Goal: Task Accomplishment & Management: Use online tool/utility

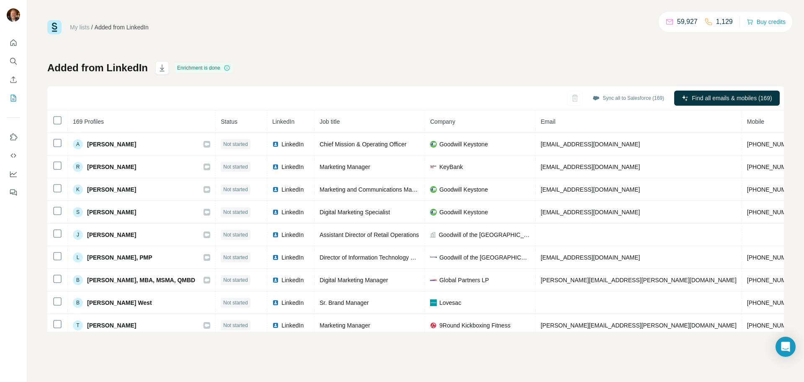
click at [755, 54] on div "My lists / Added from LinkedIn 59,927 1,129 Buy credits Added from LinkedIn Enr…" at bounding box center [415, 175] width 737 height 311
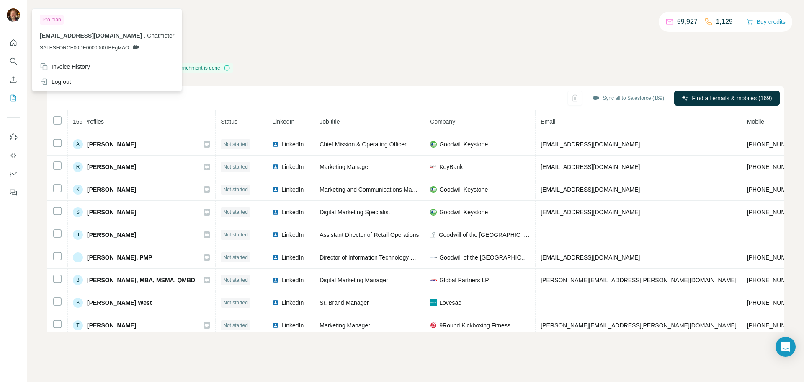
click at [13, 14] on img at bounding box center [13, 14] width 13 height 13
click at [16, 12] on img at bounding box center [13, 14] width 13 height 13
click at [14, 132] on button "Use Surfe on LinkedIn" at bounding box center [13, 136] width 13 height 15
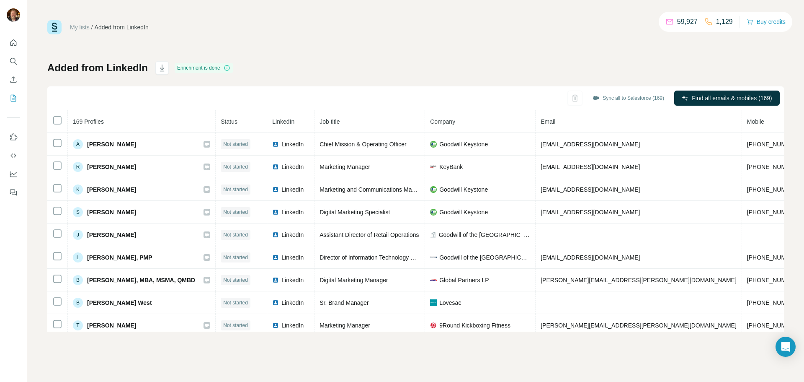
click at [442, 46] on div "My lists / Added from LinkedIn 59,927 1,129 Buy credits Added from LinkedIn Enr…" at bounding box center [415, 175] width 737 height 311
click at [14, 41] on icon "Quick start" at bounding box center [13, 43] width 8 height 8
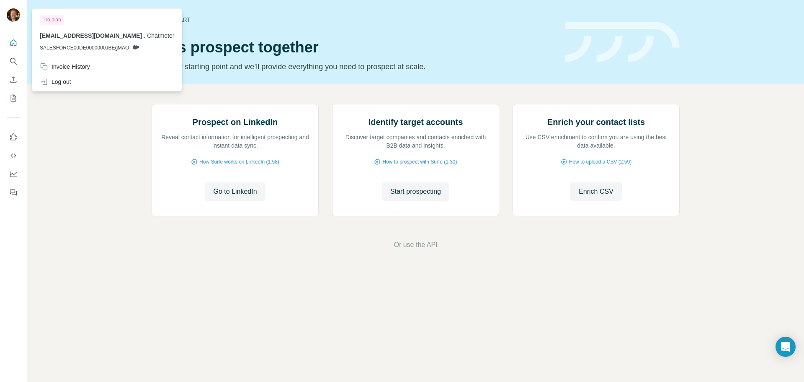
click at [8, 16] on img at bounding box center [13, 14] width 13 height 13
click at [16, 19] on img at bounding box center [13, 14] width 13 height 13
click at [14, 15] on img at bounding box center [13, 14] width 13 height 13
click at [9, 175] on icon "Dashboard" at bounding box center [13, 174] width 8 height 8
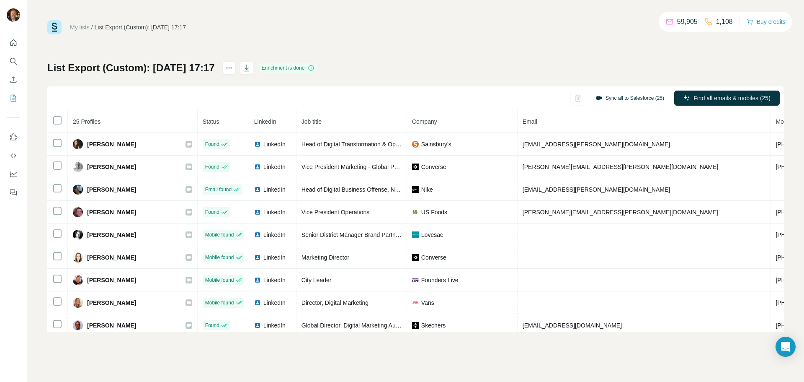
click at [635, 100] on button "Sync all to Salesforce (25)" at bounding box center [630, 98] width 80 height 13
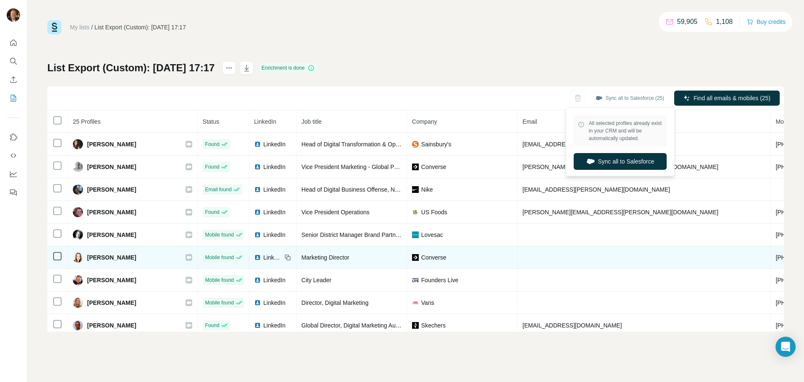
click at [545, 251] on td at bounding box center [644, 257] width 253 height 23
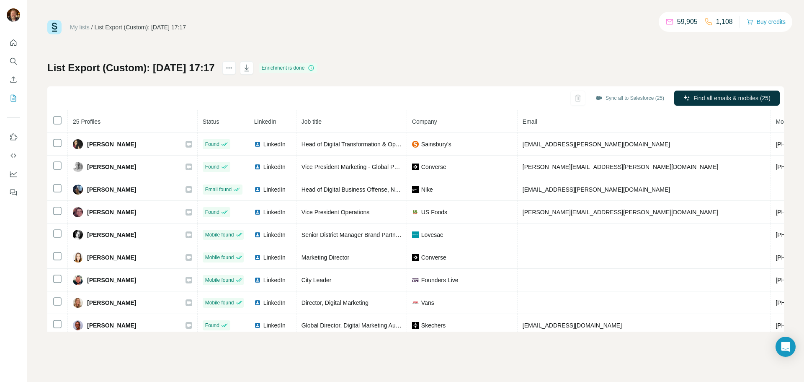
click at [312, 84] on div "List Export (Custom): 21/08/2025 17:17 Enrichment is done Sync all to Salesforc…" at bounding box center [415, 196] width 737 height 270
click at [251, 70] on icon "button" at bounding box center [247, 68] width 8 height 8
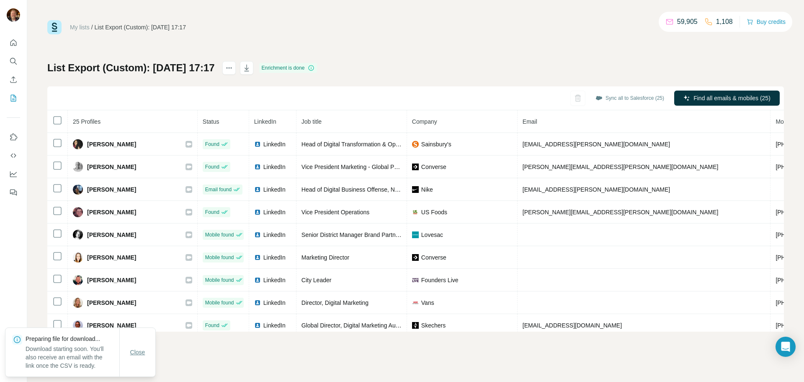
click at [132, 351] on span "Close" at bounding box center [137, 352] width 15 height 8
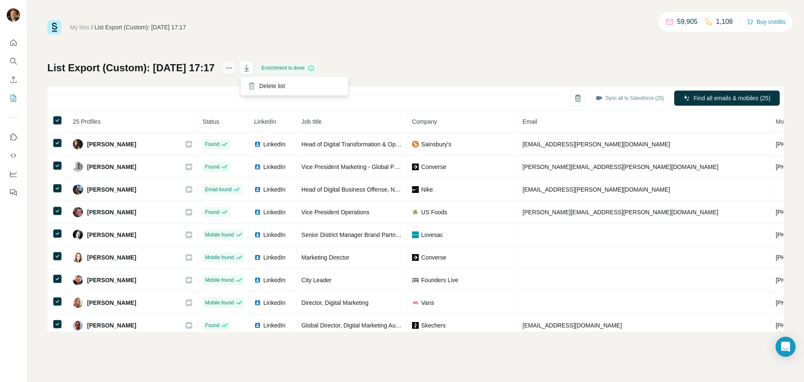
click at [232, 68] on icon "actions" at bounding box center [230, 67] width 1 height 1
click at [182, 88] on div "Sync all to Salesforce (25) Find all emails & mobiles (25)" at bounding box center [415, 98] width 737 height 24
click at [424, 80] on div "List Export (Custom): 21/08/2025 17:17 Enrichment is done Sync all to Salesforc…" at bounding box center [415, 196] width 737 height 270
click at [15, 100] on icon "My lists" at bounding box center [13, 98] width 8 height 8
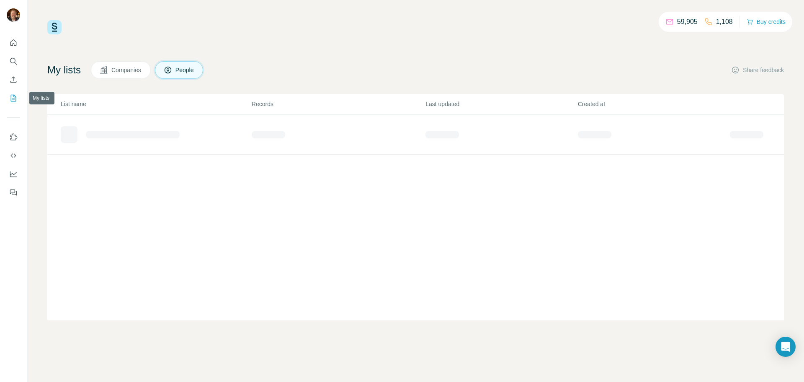
click at [14, 96] on icon "My lists" at bounding box center [14, 97] width 4 height 5
click at [208, 127] on div "List Export (Custom): 21/08/2025 17:17" at bounding box center [156, 130] width 190 height 13
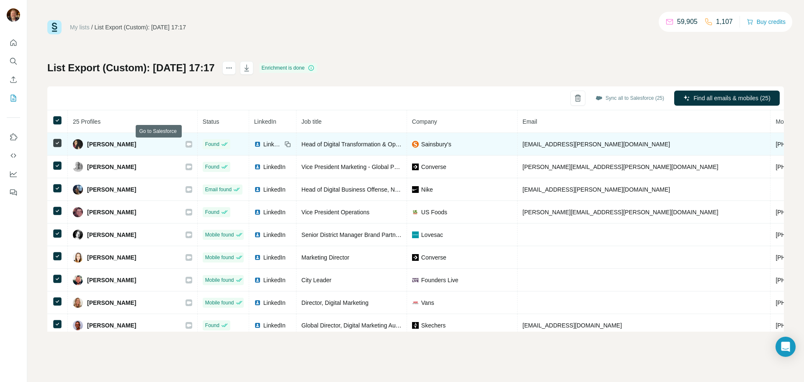
click at [187, 144] on icon at bounding box center [189, 143] width 5 height 3
